Goal: Transaction & Acquisition: Subscribe to service/newsletter

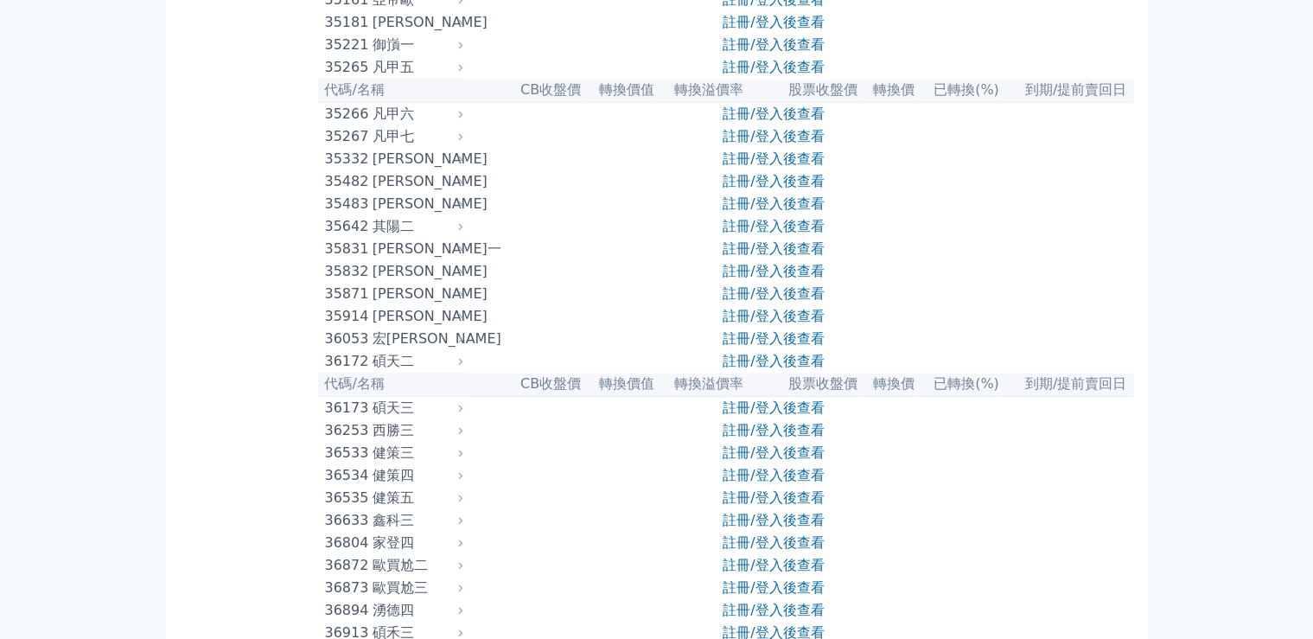
scroll to position [3626, 0]
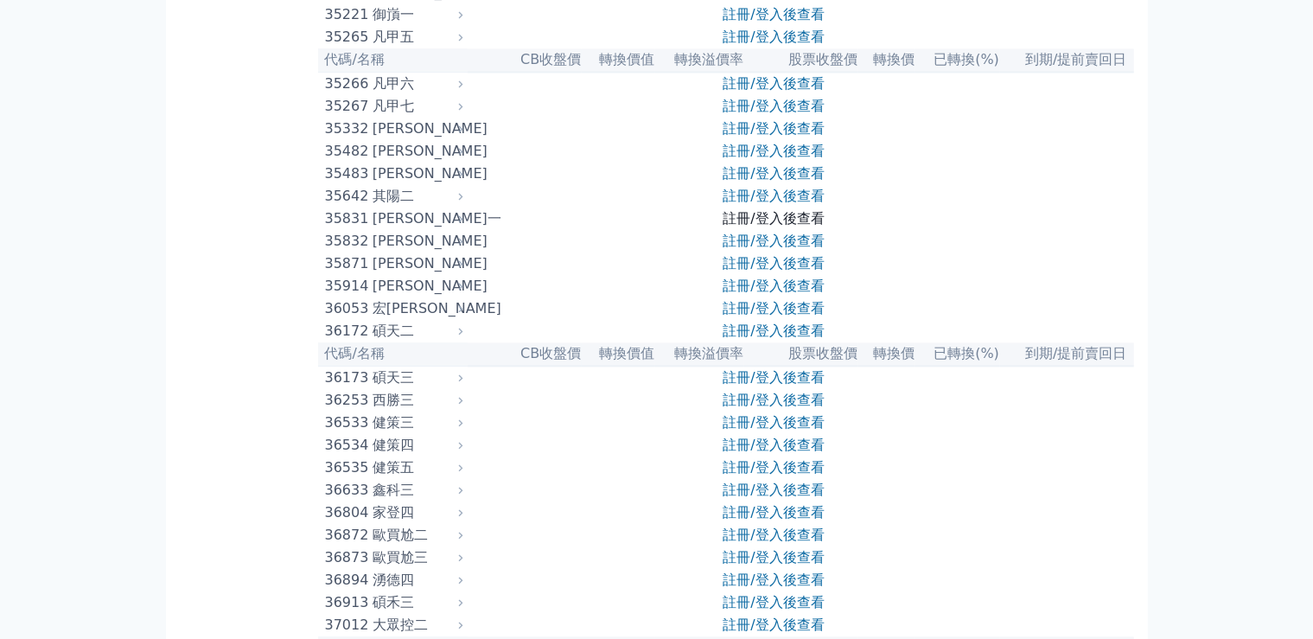
click at [724, 226] on link "註冊/登入後查看" at bounding box center [773, 218] width 101 height 16
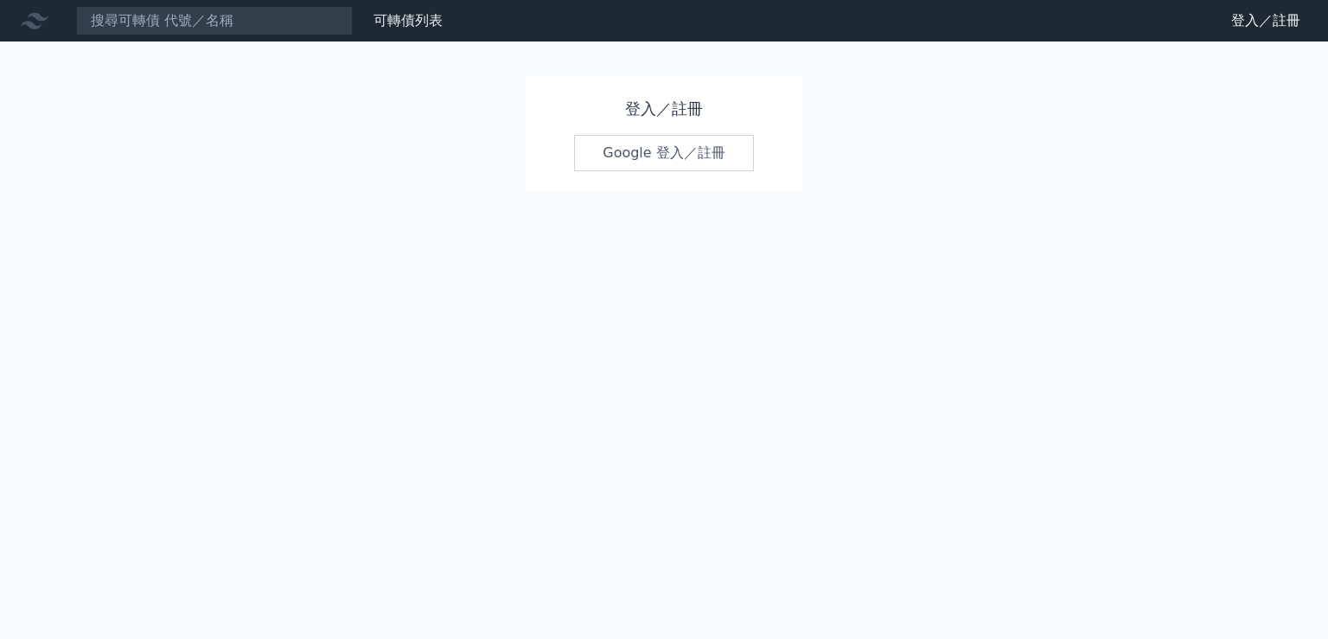
click at [673, 164] on link "Google 登入／註冊" at bounding box center [664, 153] width 180 height 36
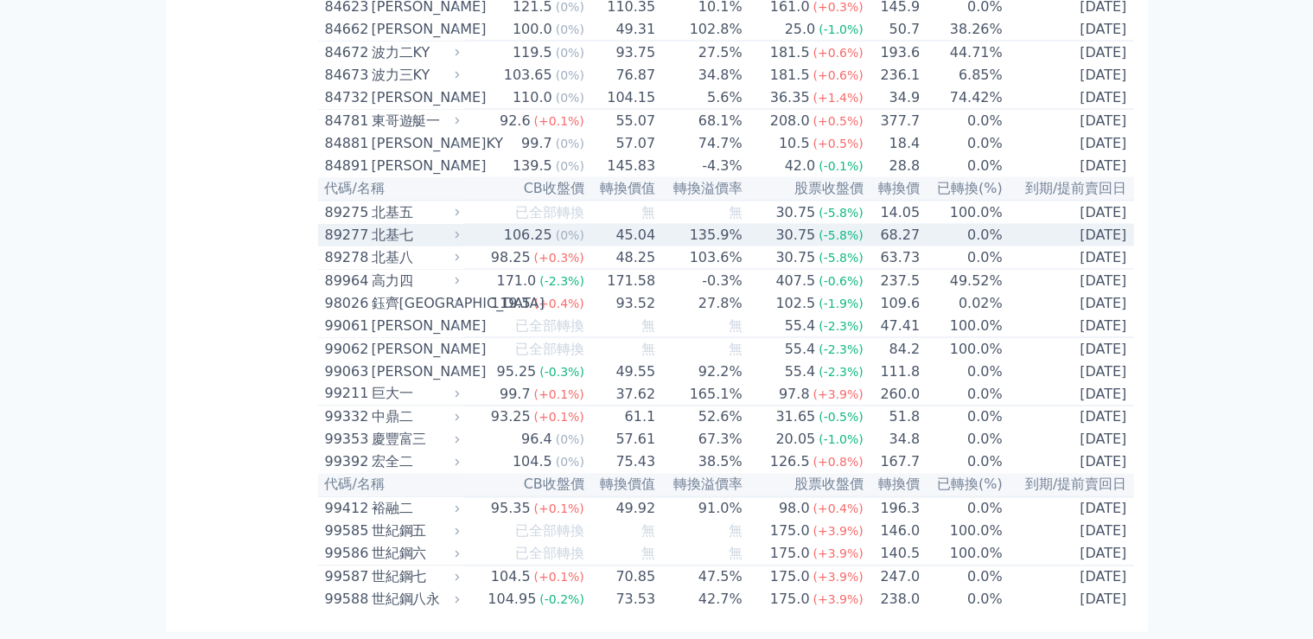
scroll to position [10179, 0]
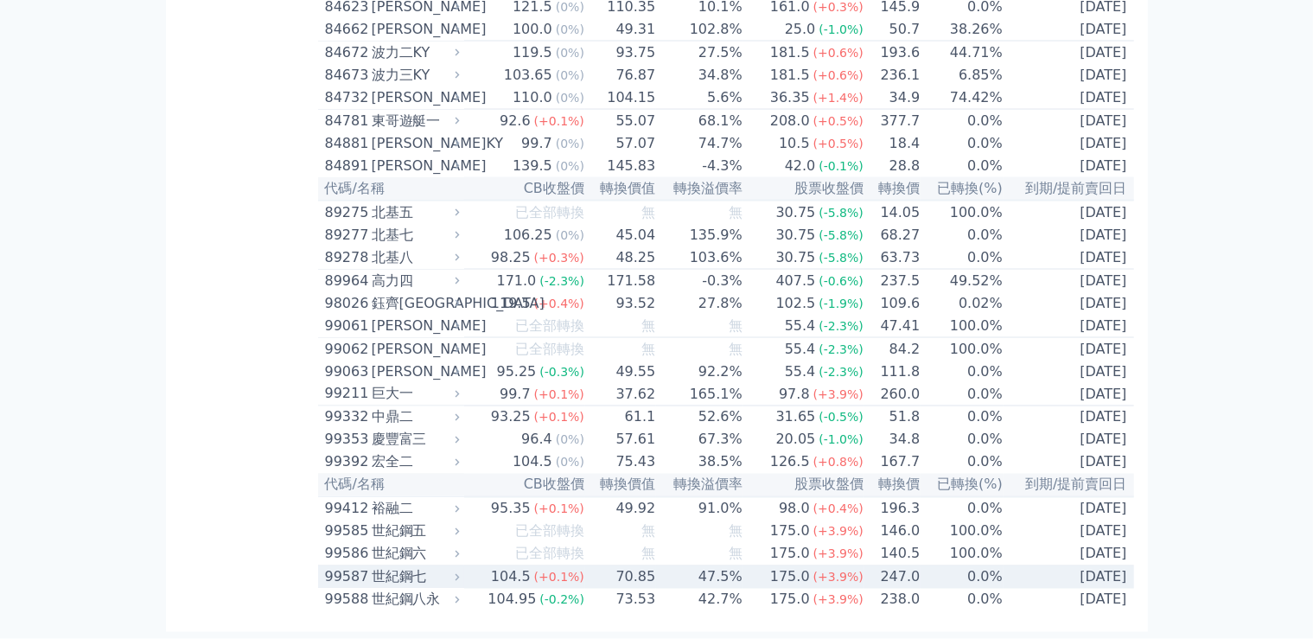
click at [530, 578] on div "104.5" at bounding box center [511, 577] width 47 height 21
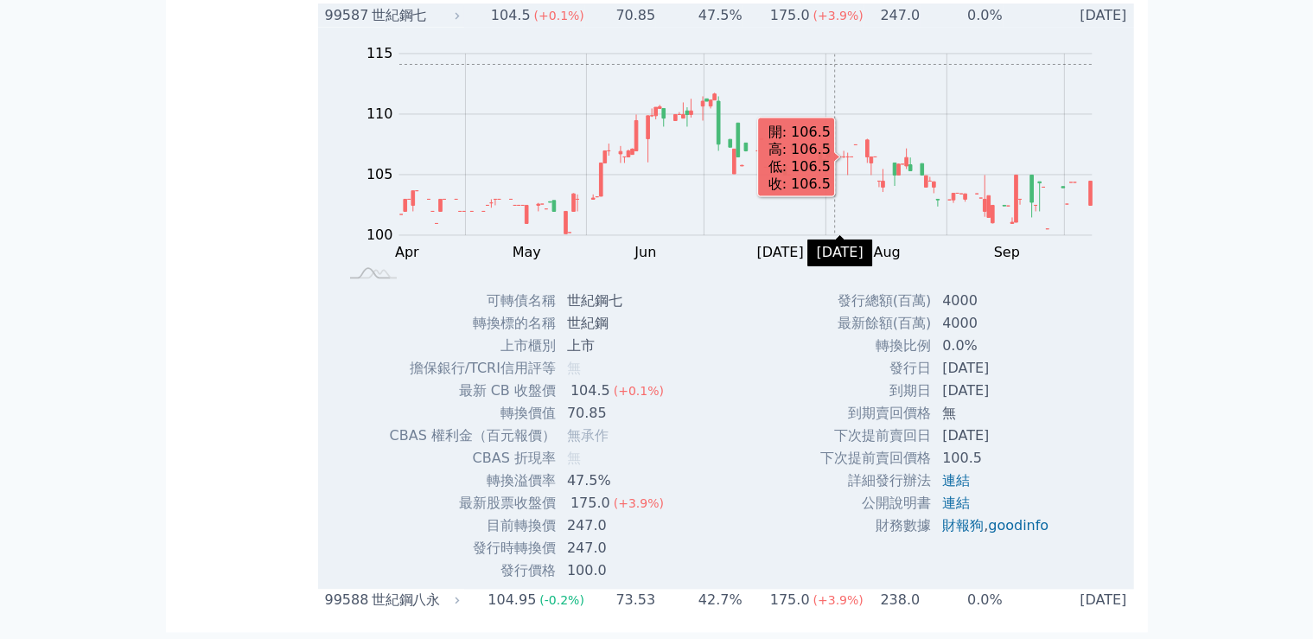
scroll to position [10263, 0]
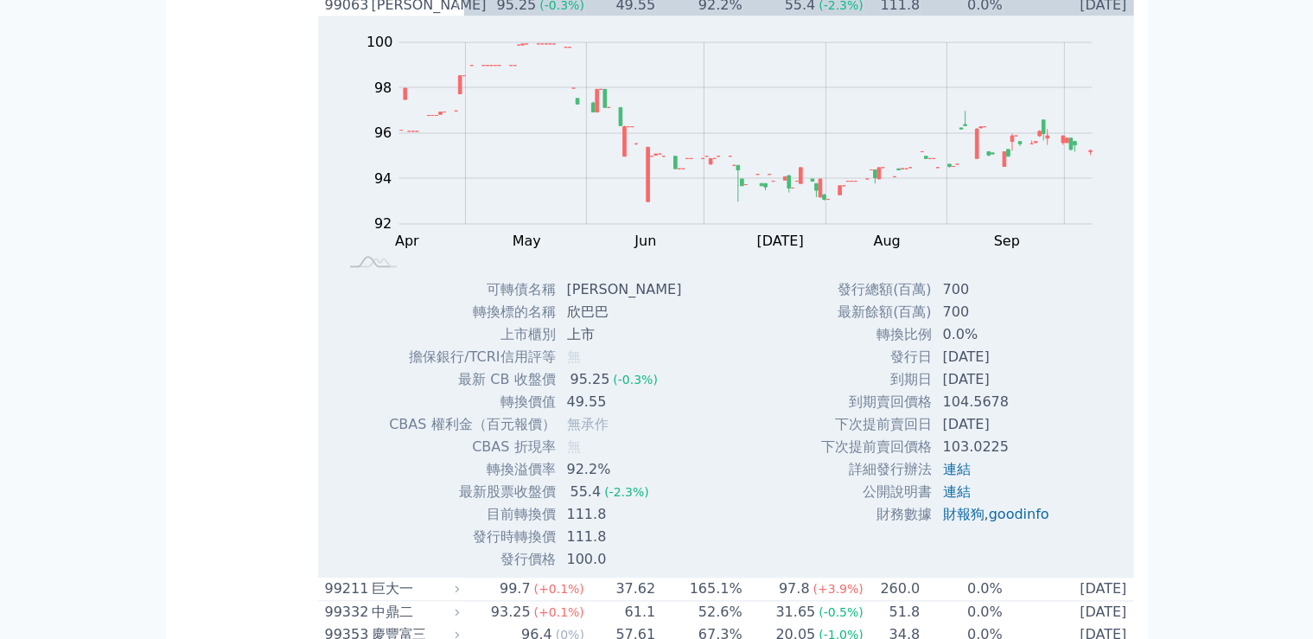
scroll to position [9691, 0]
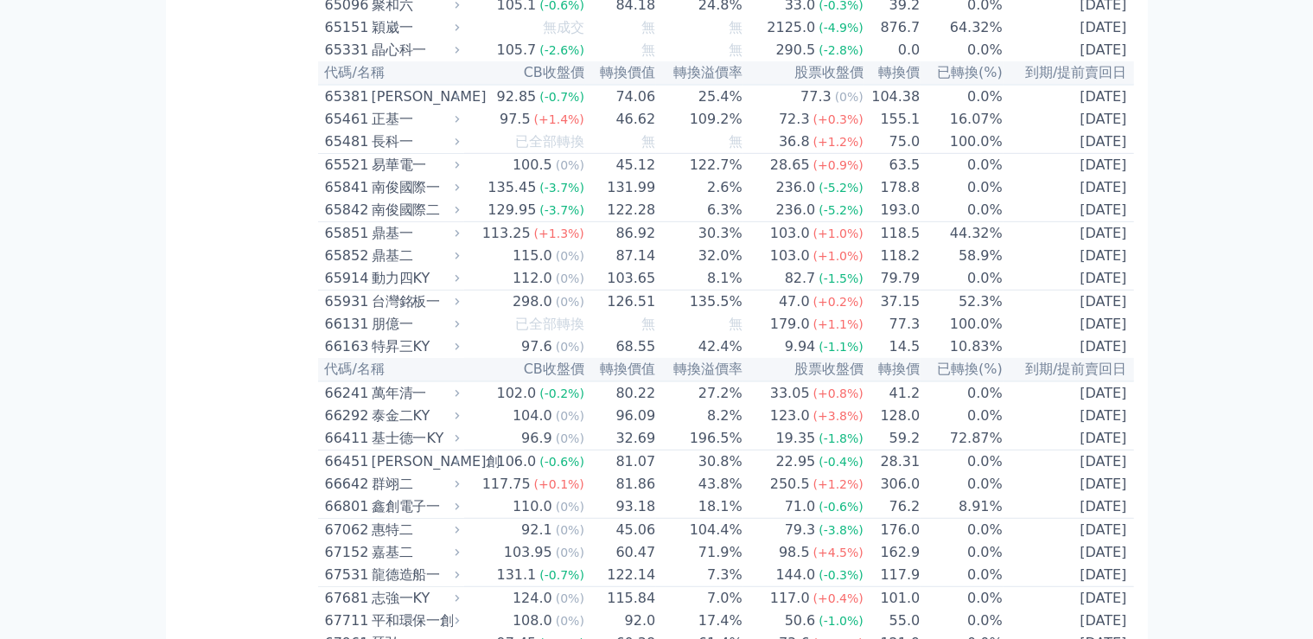
scroll to position [7400, 0]
